Goal: Task Accomplishment & Management: Manage account settings

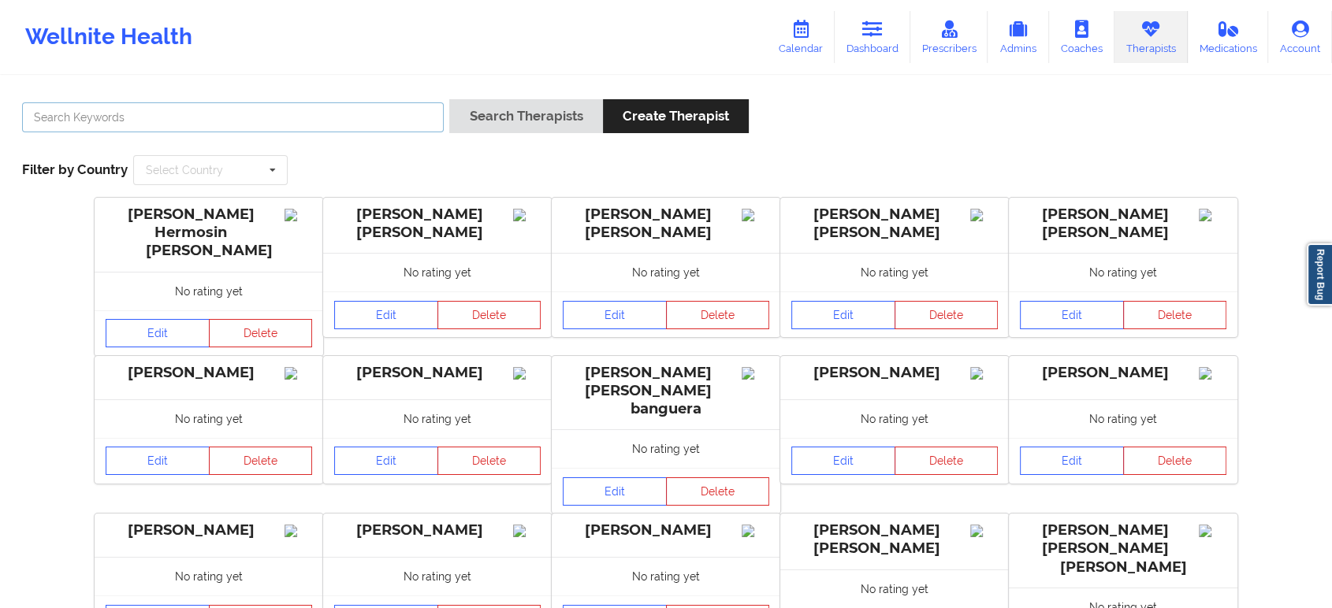
click at [284, 105] on input "text" at bounding box center [233, 117] width 422 height 30
paste input "[PERSON_NAME]"
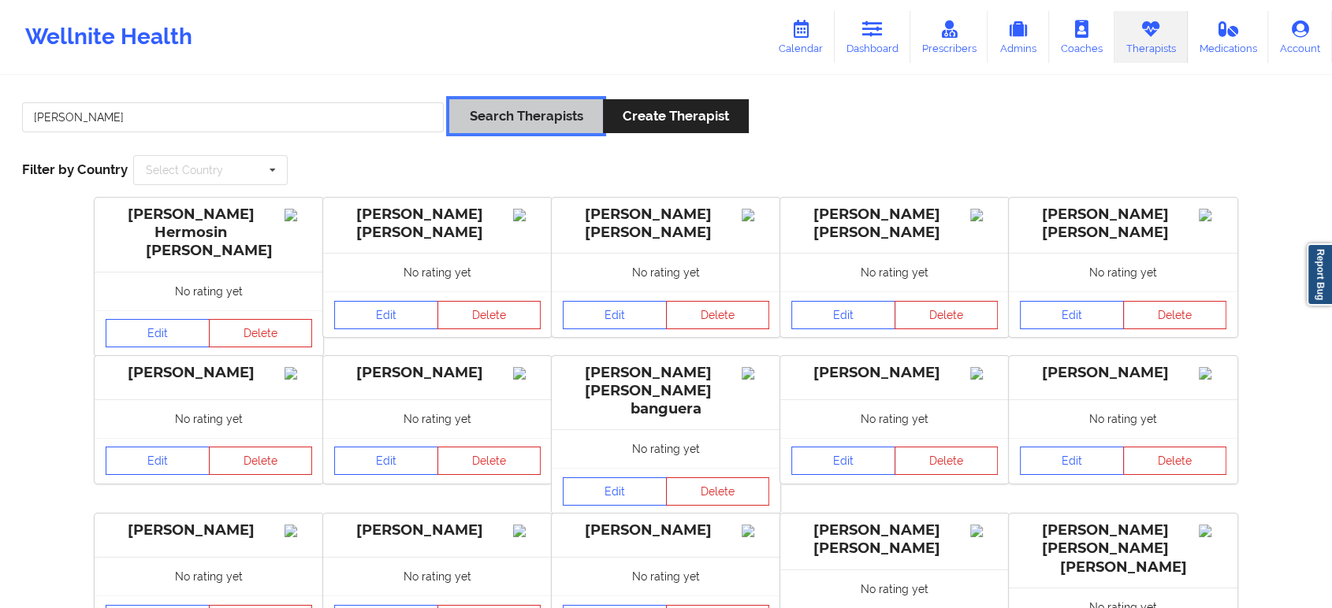
click at [515, 112] on button "Search Therapists" at bounding box center [525, 116] width 153 height 34
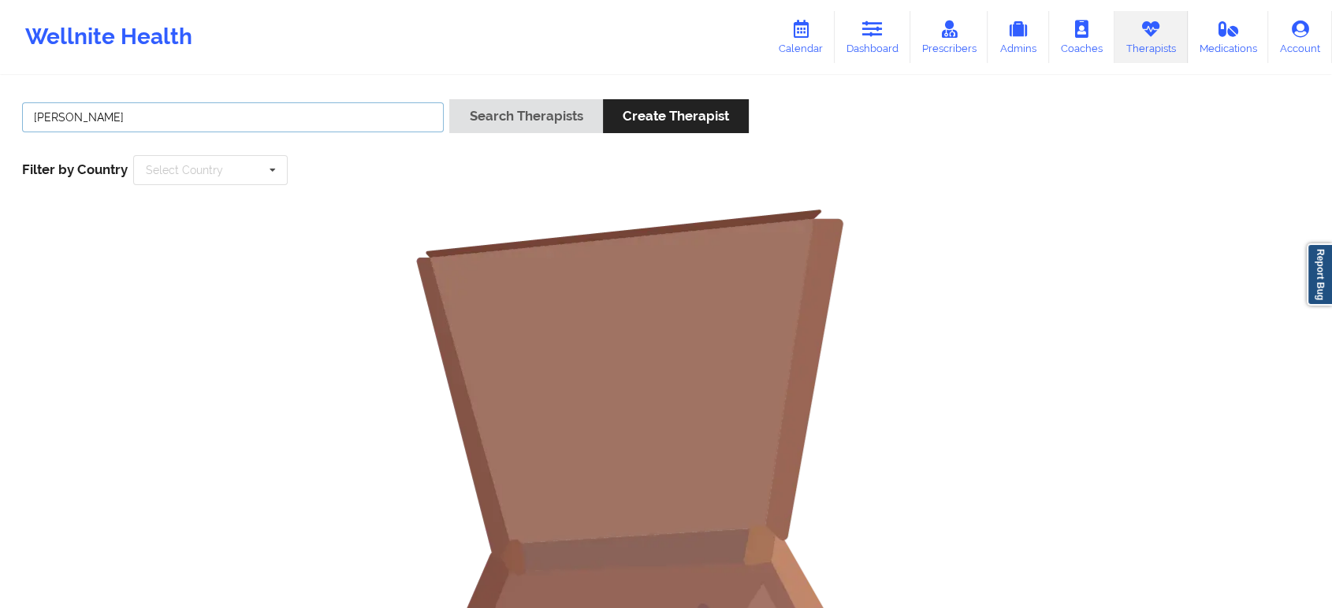
click at [363, 128] on input "[PERSON_NAME]" at bounding box center [233, 117] width 422 height 30
click at [449, 99] on button "Search Therapists" at bounding box center [525, 116] width 153 height 34
paste input "[PERSON_NAME]"
type input "[PERSON_NAME]"
click at [449, 99] on button "Search Therapists" at bounding box center [525, 116] width 153 height 34
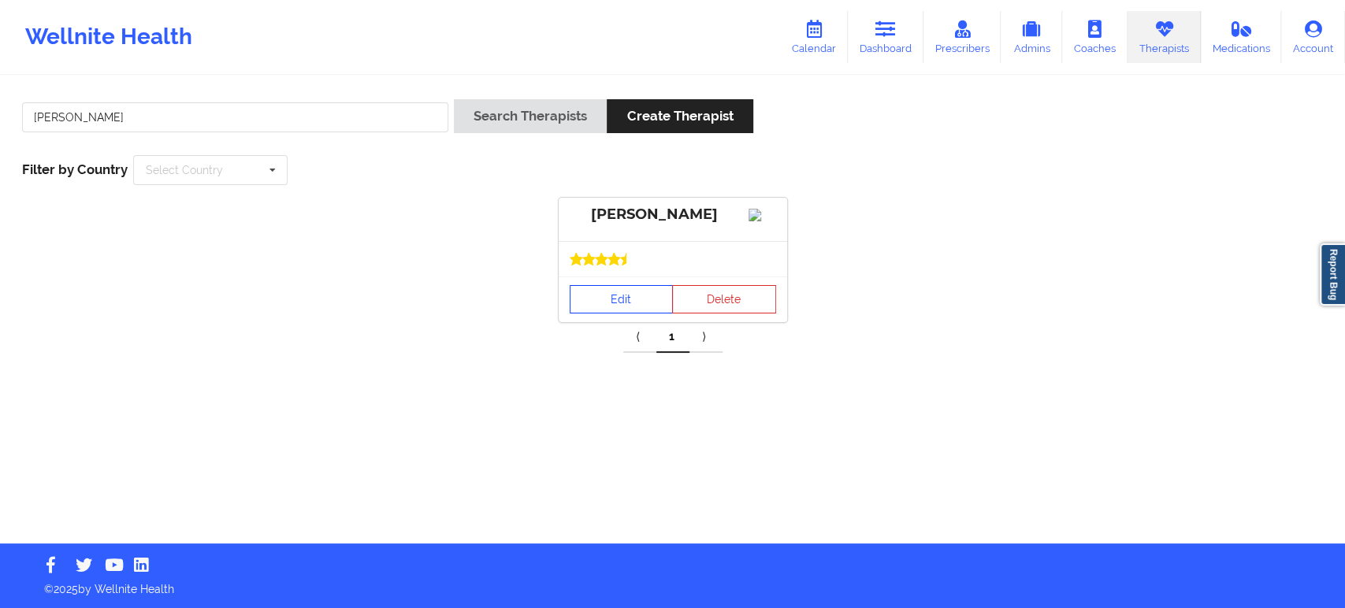
click at [636, 314] on link "Edit" at bounding box center [622, 299] width 104 height 28
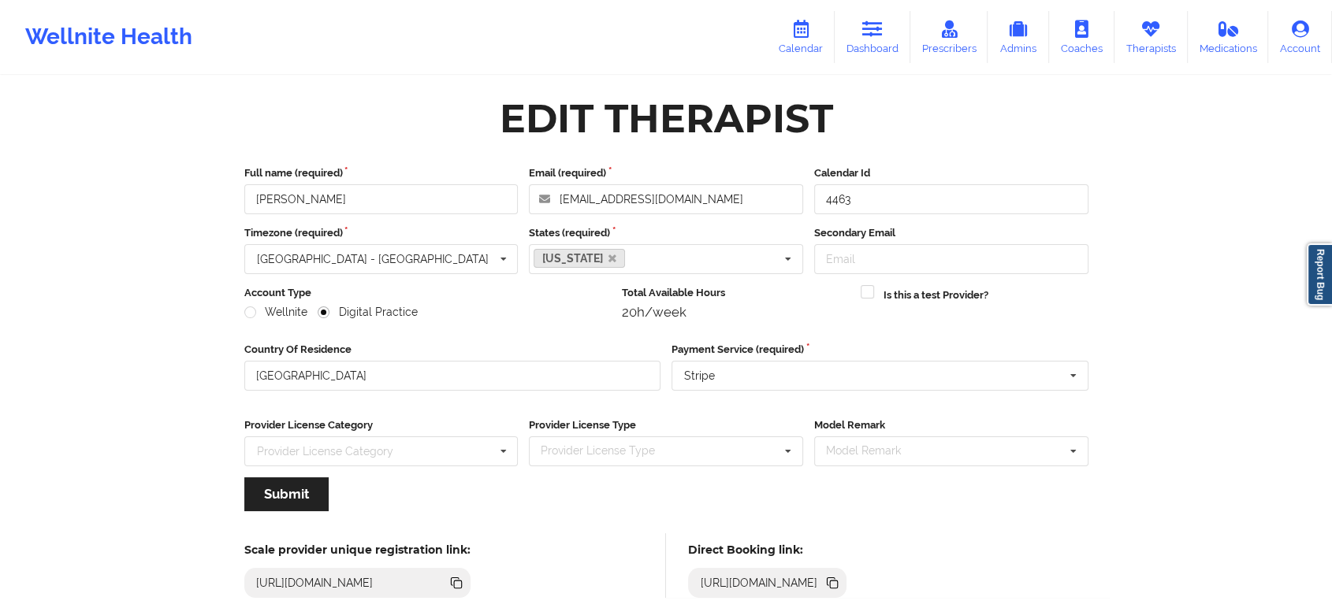
click at [838, 585] on icon at bounding box center [834, 585] width 8 height 8
click at [1166, 29] on link "Therapists" at bounding box center [1150, 37] width 73 height 52
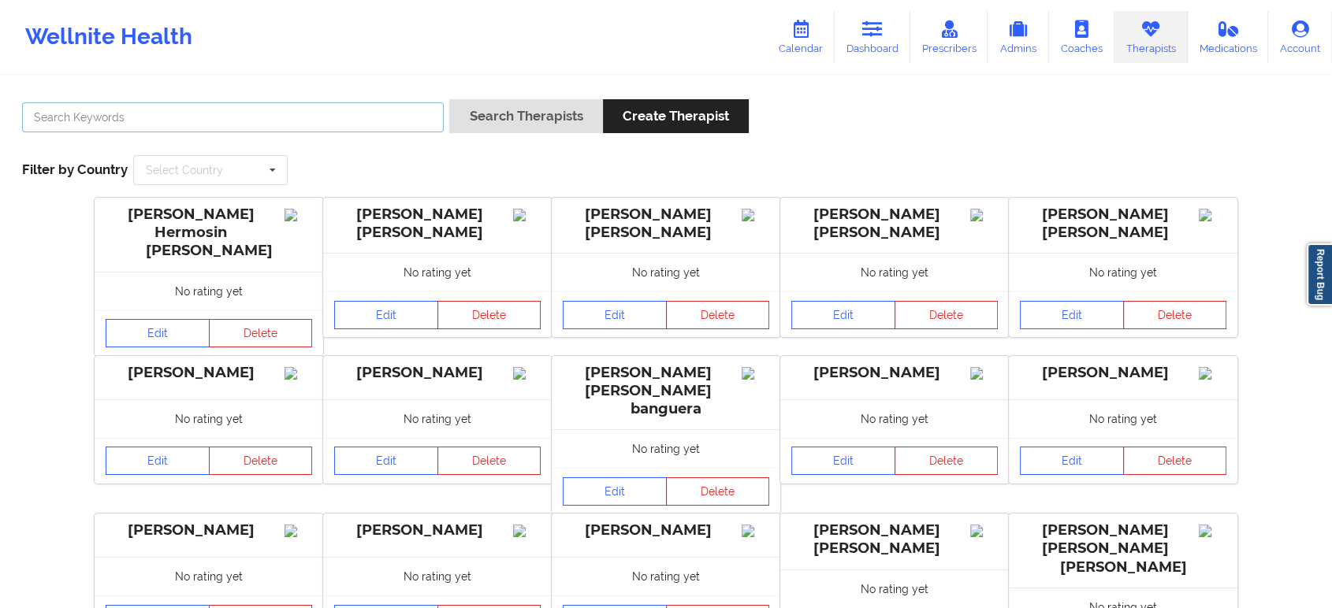
click at [310, 115] on input "text" at bounding box center [233, 117] width 422 height 30
paste input "[URL][DOMAIN_NAME]"
type input "[URL][DOMAIN_NAME]"
paste input "[PERSON_NAME]"
click at [449, 99] on button "Search Therapists" at bounding box center [525, 116] width 153 height 34
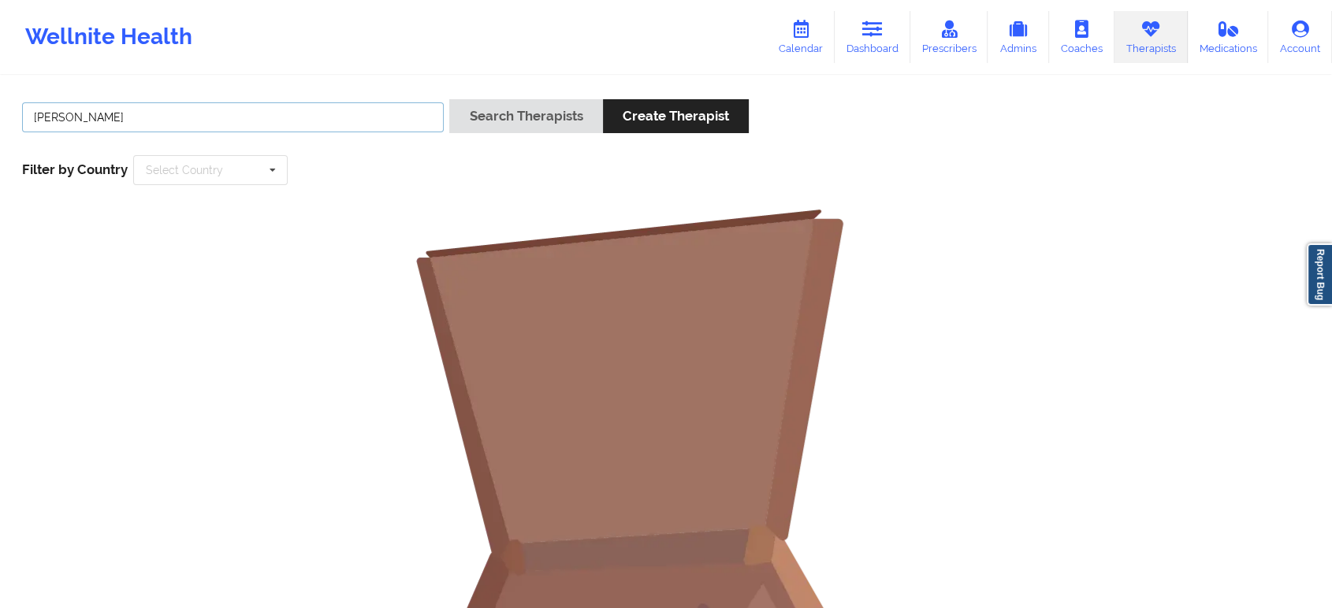
click at [449, 99] on button "Search Therapists" at bounding box center [525, 116] width 153 height 34
type input "[PERSON_NAME]"
click at [449, 99] on button "Search Therapists" at bounding box center [525, 116] width 153 height 34
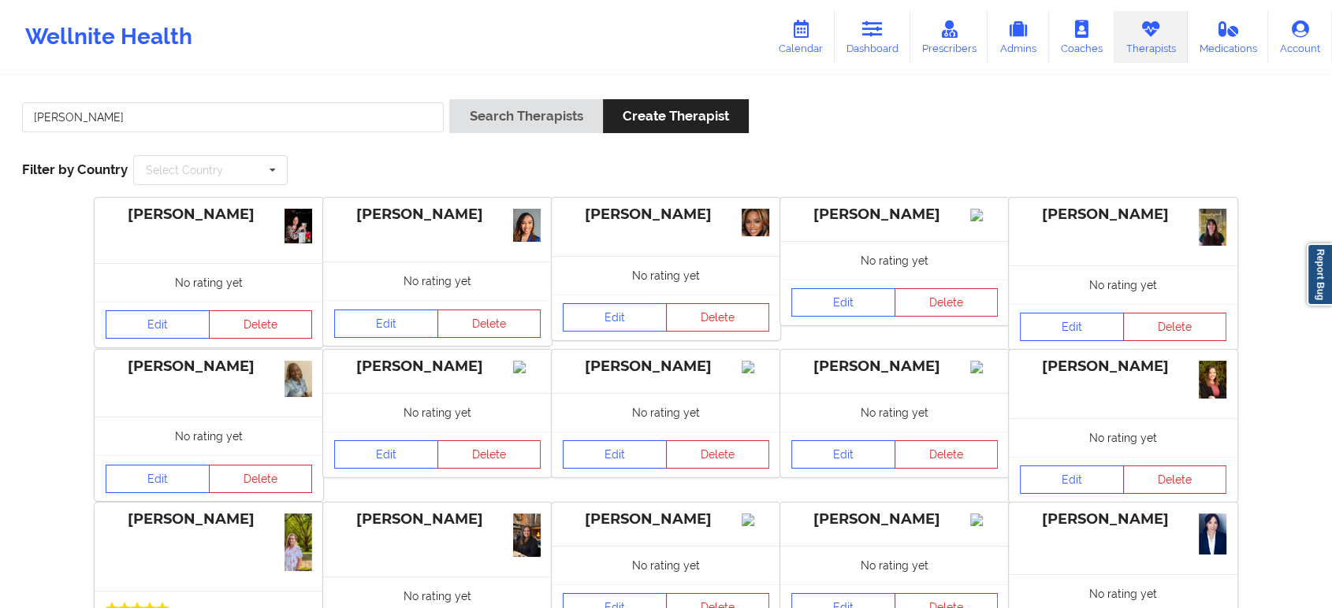
click at [681, 515] on div "[PERSON_NAME]" at bounding box center [666, 520] width 206 height 18
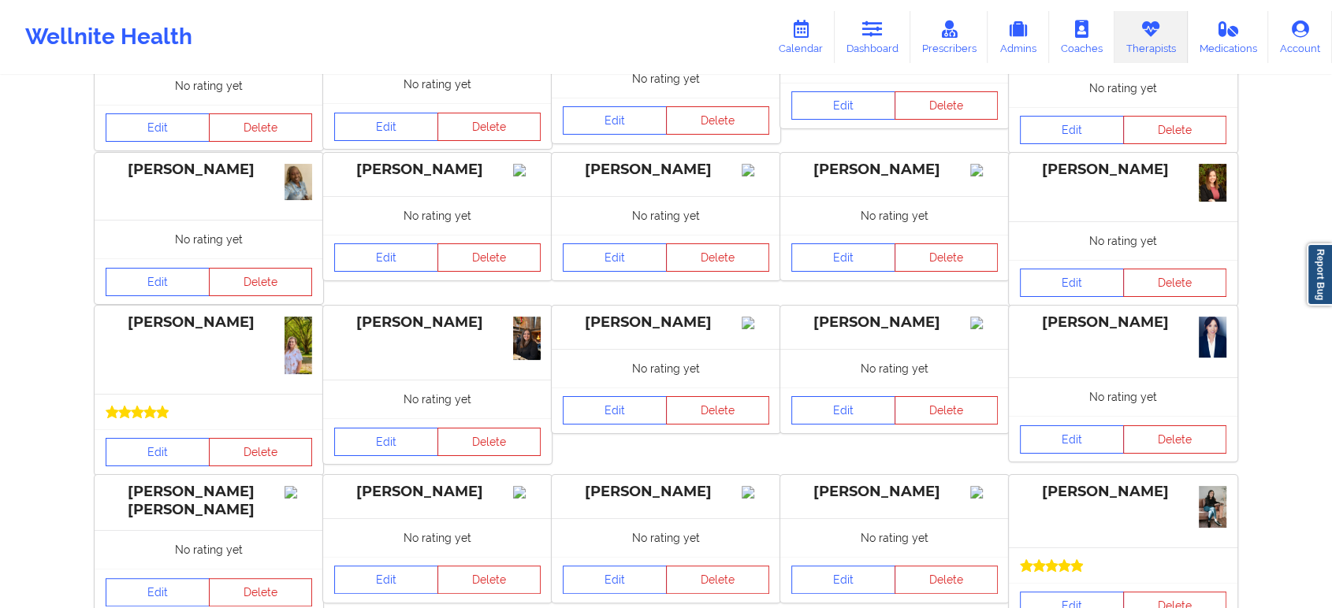
scroll to position [262, 0]
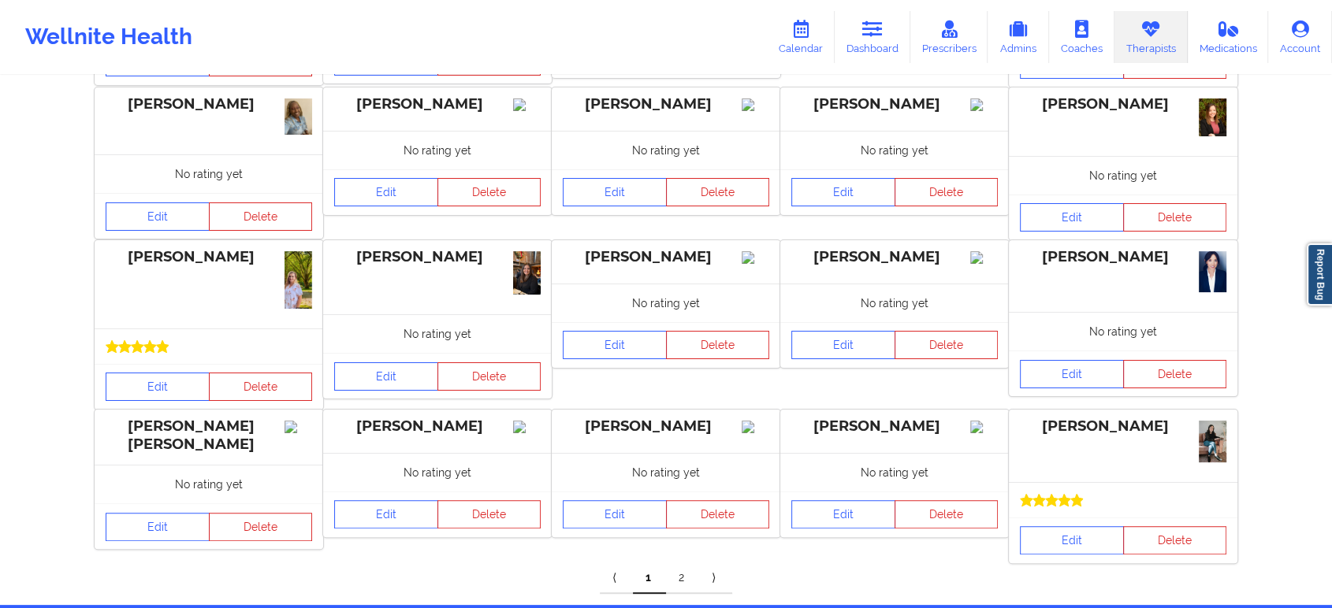
click at [675, 574] on link "2" at bounding box center [682, 579] width 33 height 32
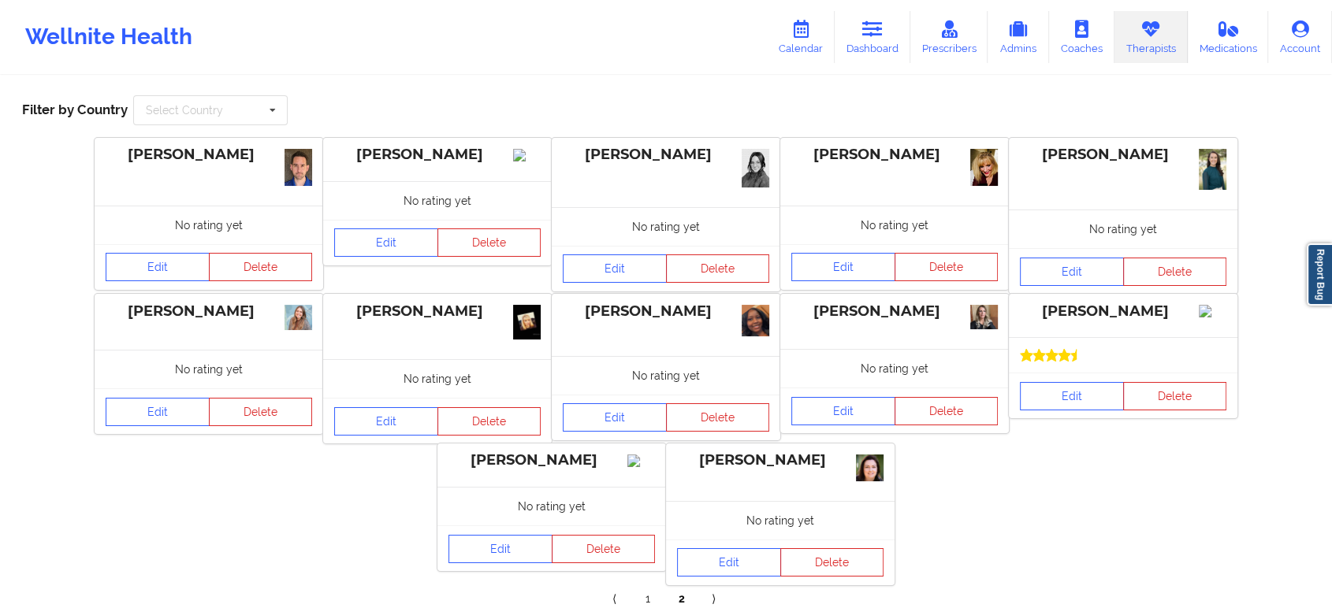
scroll to position [87, 0]
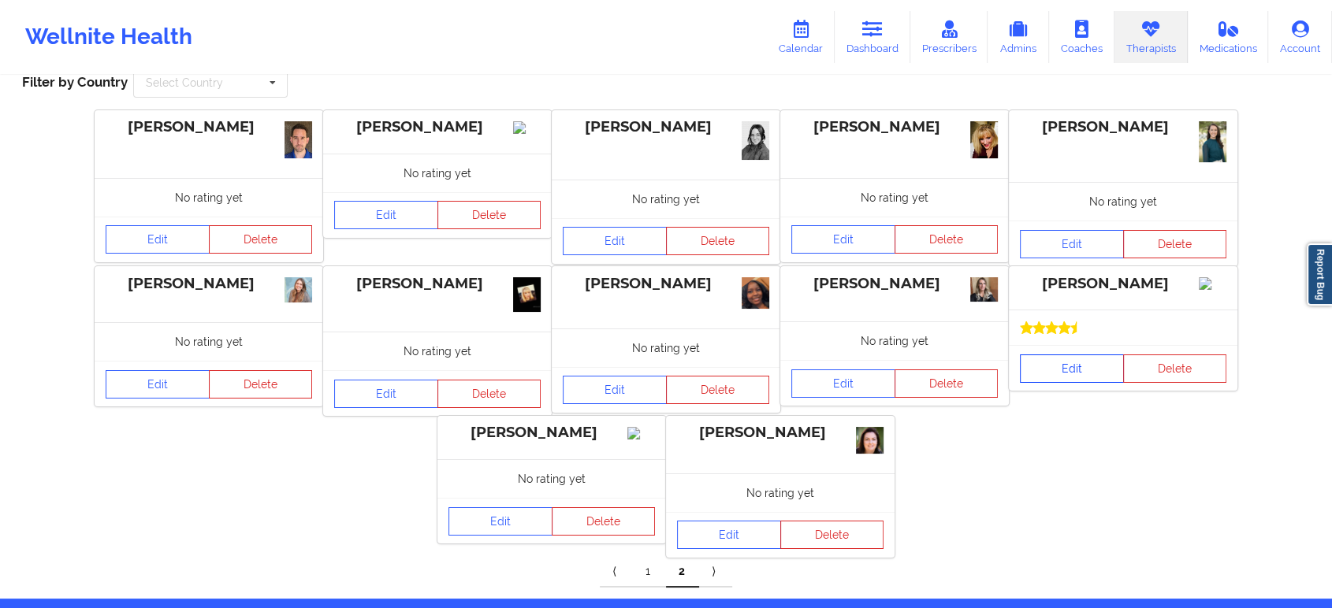
click at [1087, 383] on link "Edit" at bounding box center [1072, 369] width 104 height 28
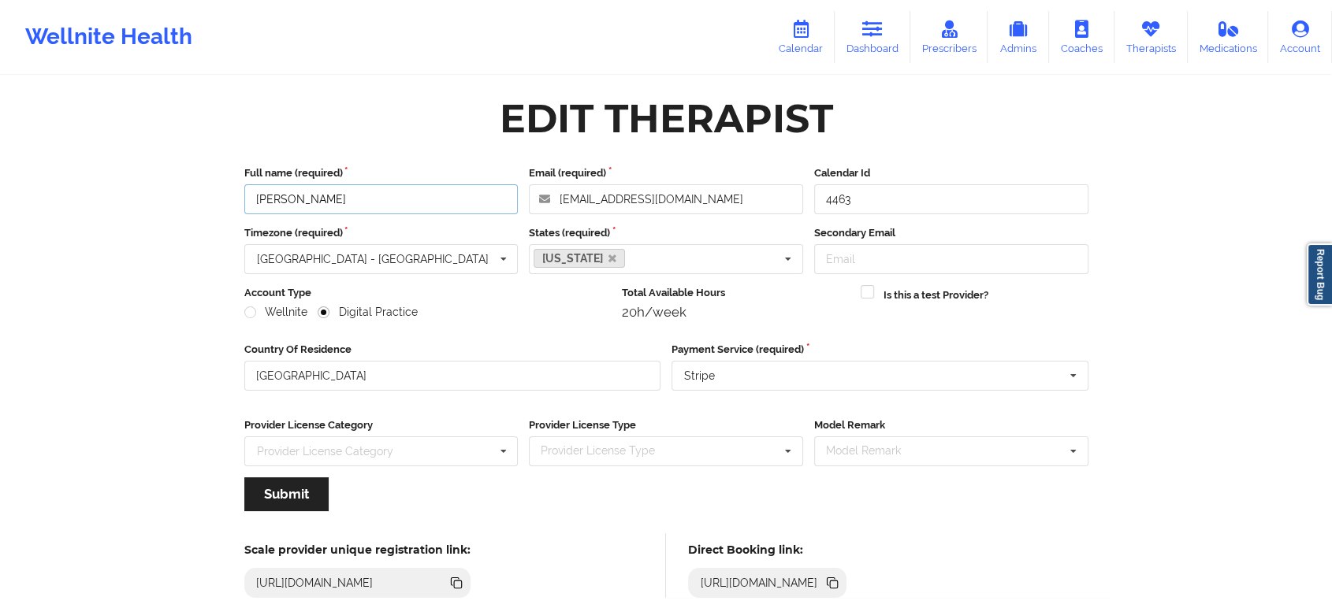
click at [416, 194] on input "[PERSON_NAME]" at bounding box center [381, 199] width 274 height 30
click at [838, 582] on icon at bounding box center [834, 585] width 8 height 8
